Goal: Find specific page/section: Find specific page/section

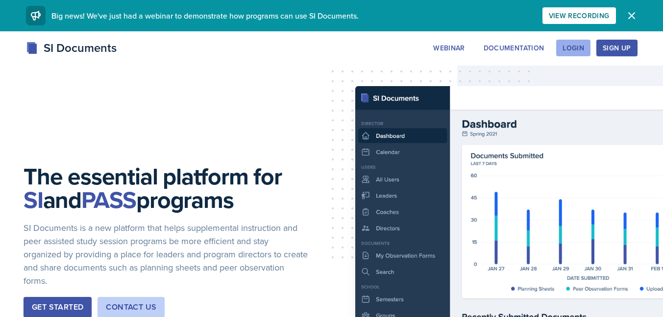
click at [576, 48] on div "Login" at bounding box center [573, 48] width 22 height 8
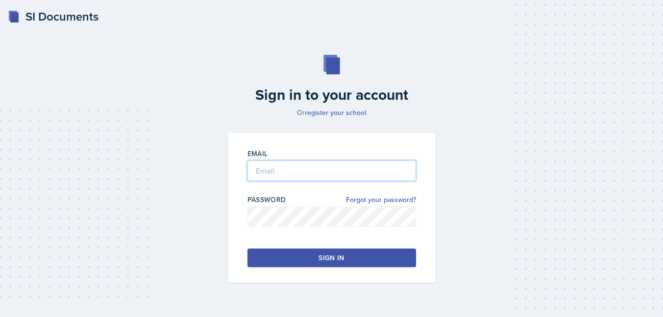
click at [271, 173] on input "email" at bounding box center [331, 171] width 168 height 21
type input "[EMAIL_ADDRESS][DOMAIN_NAME]"
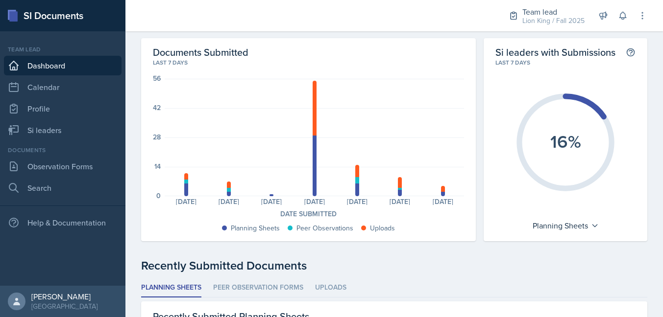
scroll to position [29, 0]
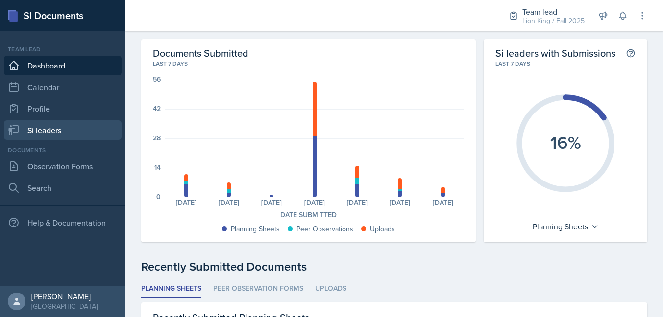
click at [65, 135] on link "Si leaders" at bounding box center [63, 130] width 118 height 20
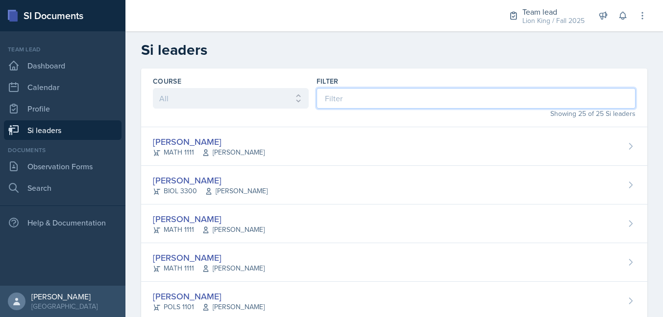
click at [341, 96] on input at bounding box center [475, 98] width 319 height 21
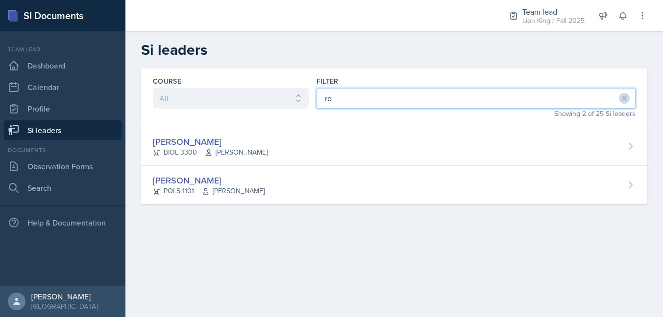
type input "r"
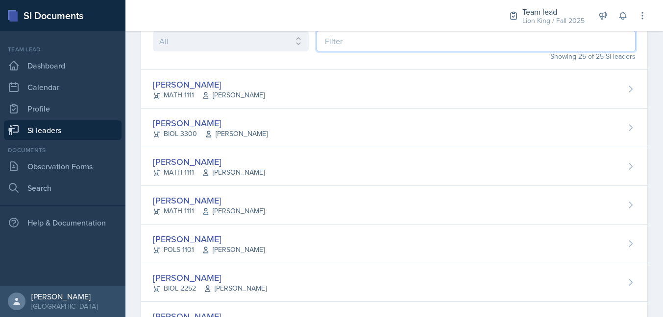
scroll to position [57, 0]
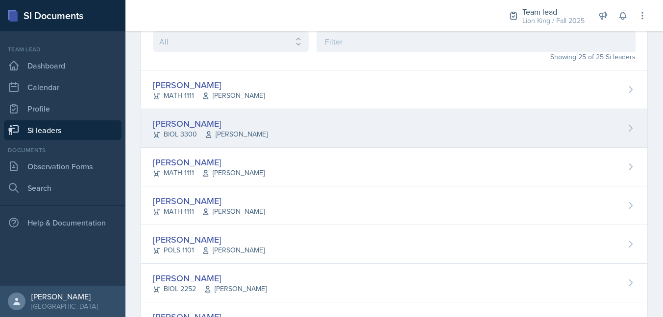
click at [193, 124] on div "[PERSON_NAME]" at bounding box center [210, 123] width 115 height 13
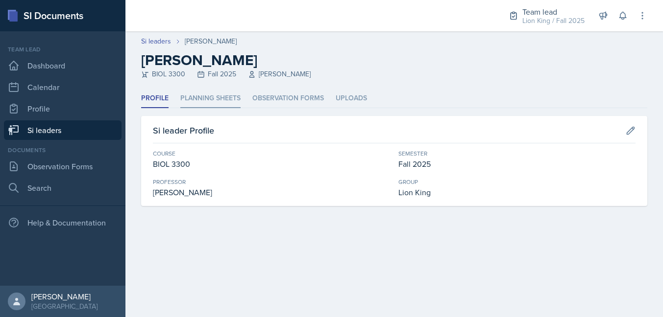
click at [215, 96] on li "Planning Sheets" at bounding box center [210, 98] width 60 height 19
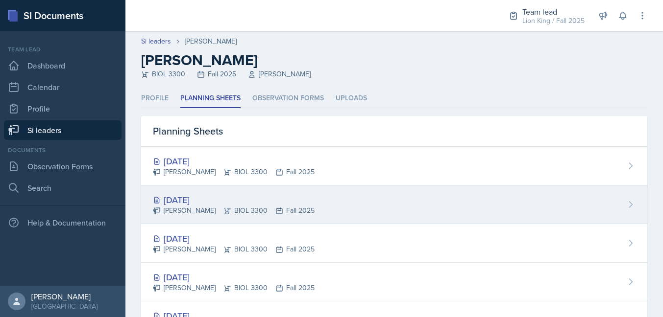
click at [197, 200] on div "[DATE]" at bounding box center [234, 199] width 162 height 13
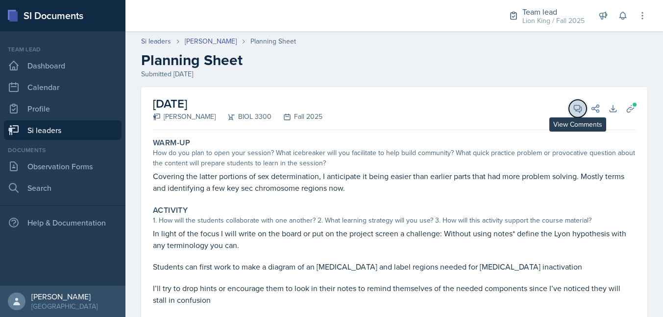
click at [577, 109] on icon at bounding box center [577, 108] width 7 height 7
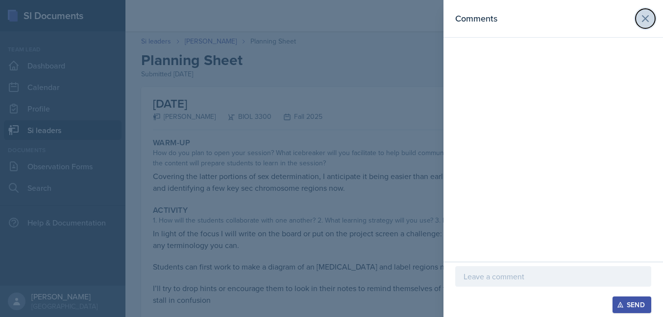
click at [649, 18] on icon at bounding box center [645, 19] width 12 height 12
